Goal: Task Accomplishment & Management: Use online tool/utility

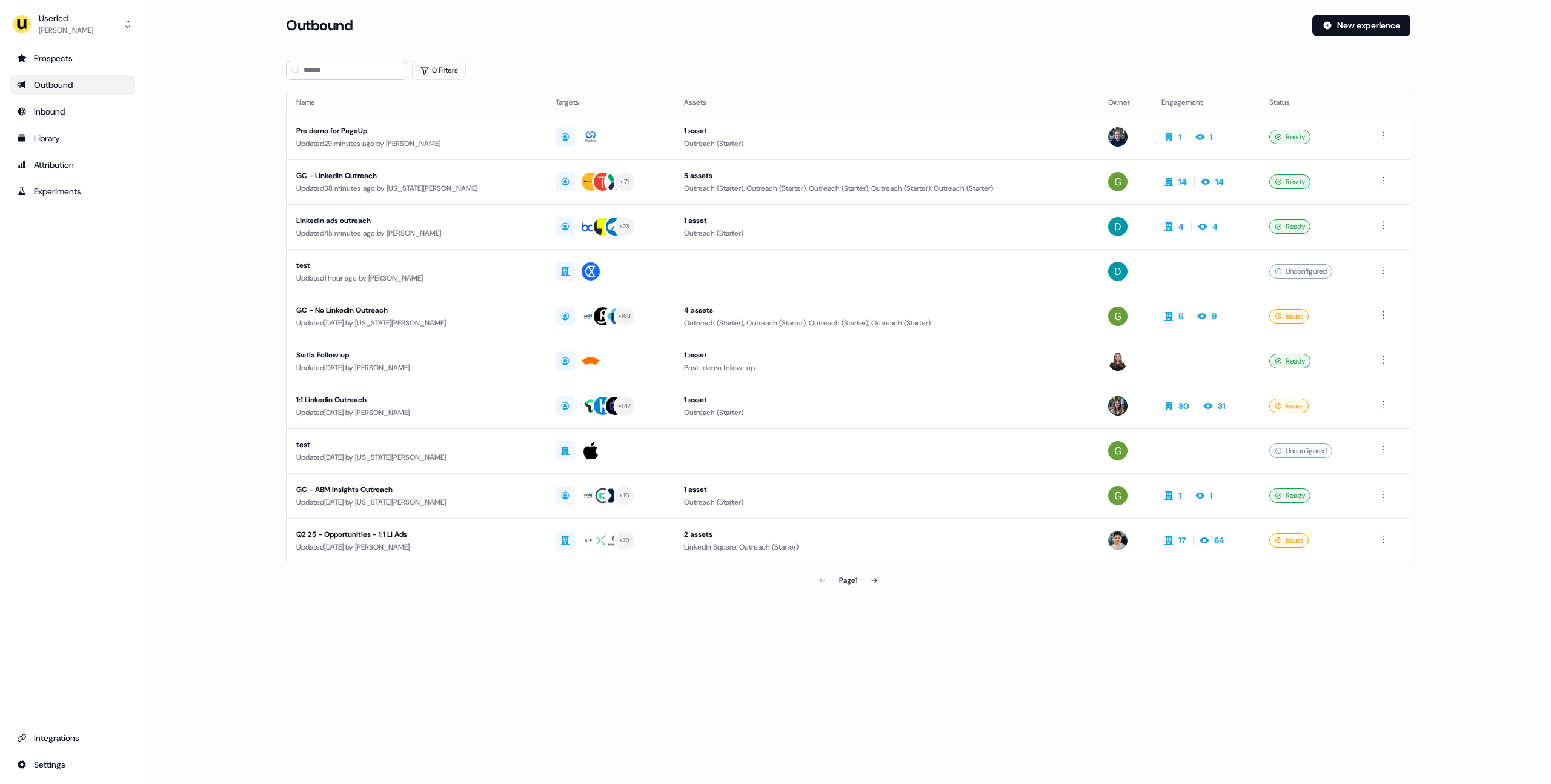
drag, startPoint x: 240, startPoint y: 123, endPoint x: 228, endPoint y: 124, distance: 12.0
click at [233, 124] on main "Loading... Outbound New experience 0 Filters Name Targets Assets Owner Engageme…" at bounding box center [848, 320] width 1405 height 612
click at [244, 163] on main "Loading... Outbound New experience 0 Filters Name Targets Assets Owner Engageme…" at bounding box center [848, 320] width 1405 height 612
click at [60, 24] on div "[PERSON_NAME]" at bounding box center [66, 30] width 54 height 12
click at [48, 52] on div "Impersonate (Admin)" at bounding box center [71, 57] width 115 height 22
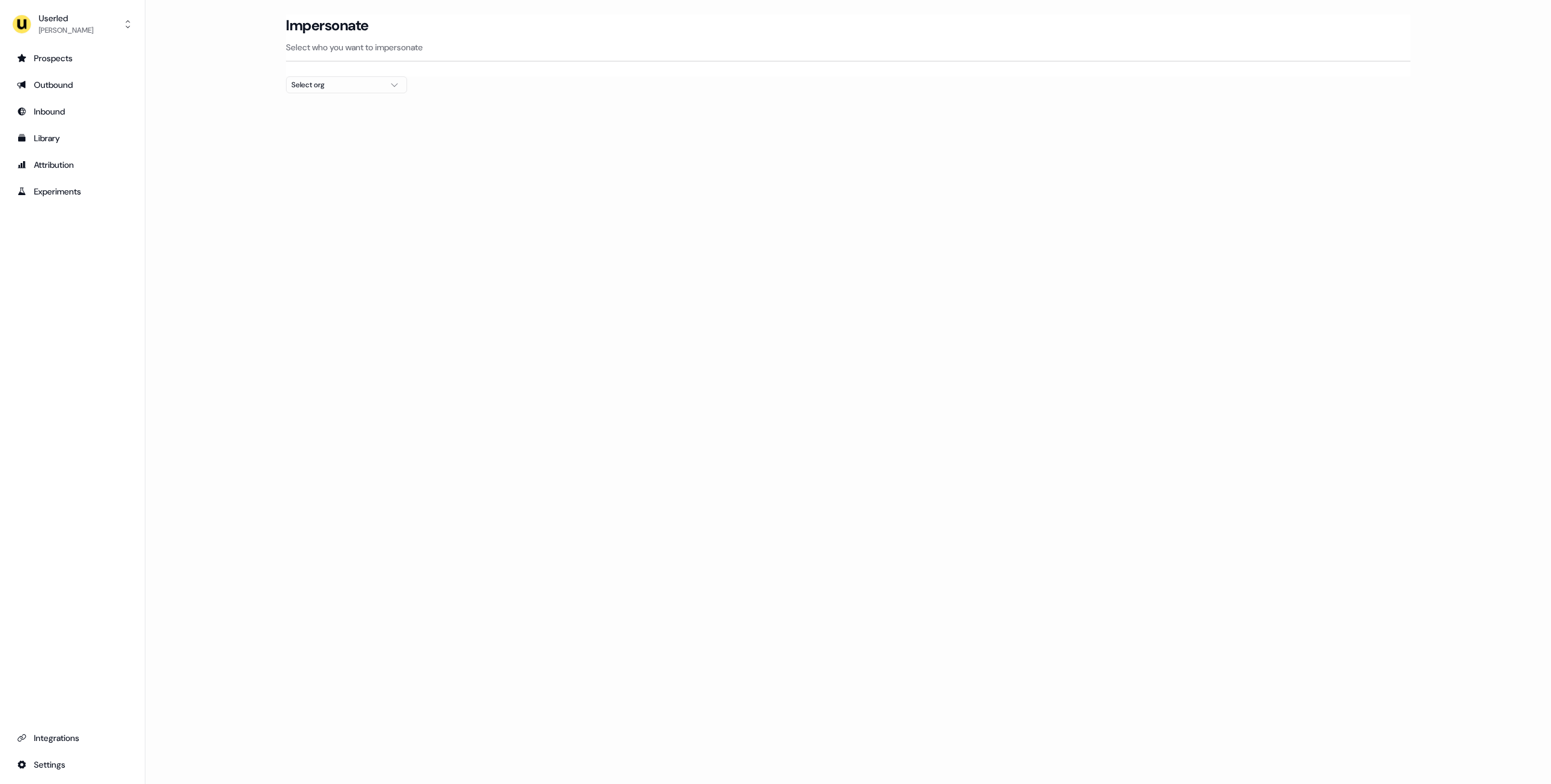
click at [307, 86] on div "Select org" at bounding box center [337, 85] width 91 height 12
type input "***"
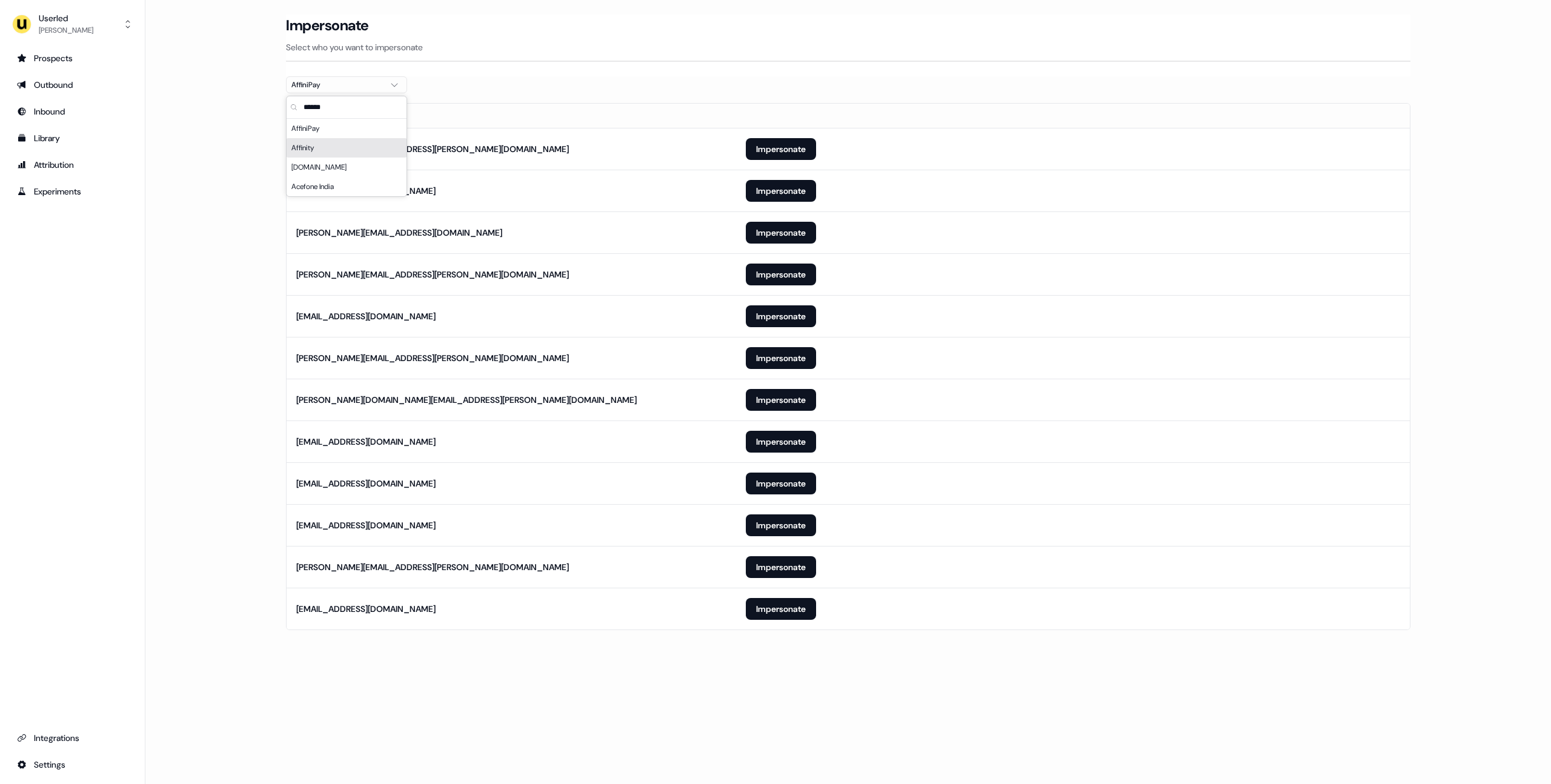
type input "******"
drag, startPoint x: 234, startPoint y: 225, endPoint x: 240, endPoint y: 236, distance: 12.5
click at [233, 225] on main "Loading... Impersonate Select who you want to impersonate AffiniPay Email [PERS…" at bounding box center [848, 339] width 1405 height 649
click at [762, 149] on button "Impersonate" at bounding box center [781, 148] width 70 height 22
click at [228, 229] on main "Loading... Impersonate Select who you want to impersonate AffiniPay Email [PERS…" at bounding box center [848, 339] width 1405 height 649
